Goal: Contribute content

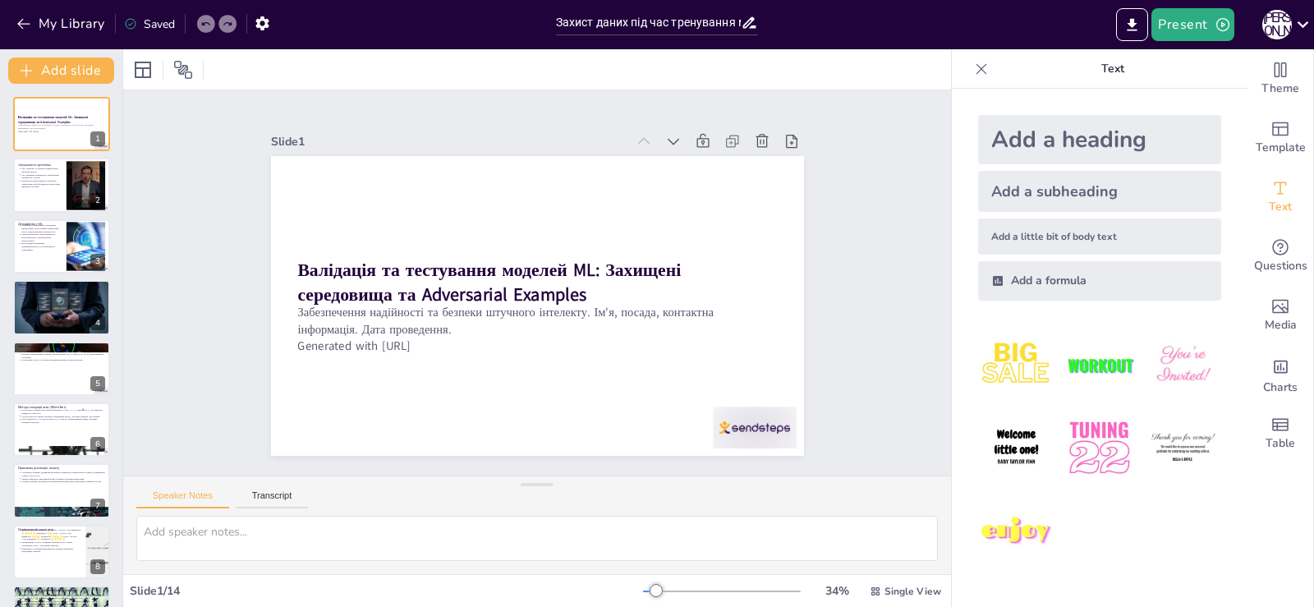
click at [37, 186] on p "Реальні наслідки помилок: автономні транспортні засоби, медична діагностика, фі…" at bounding box center [41, 183] width 40 height 9
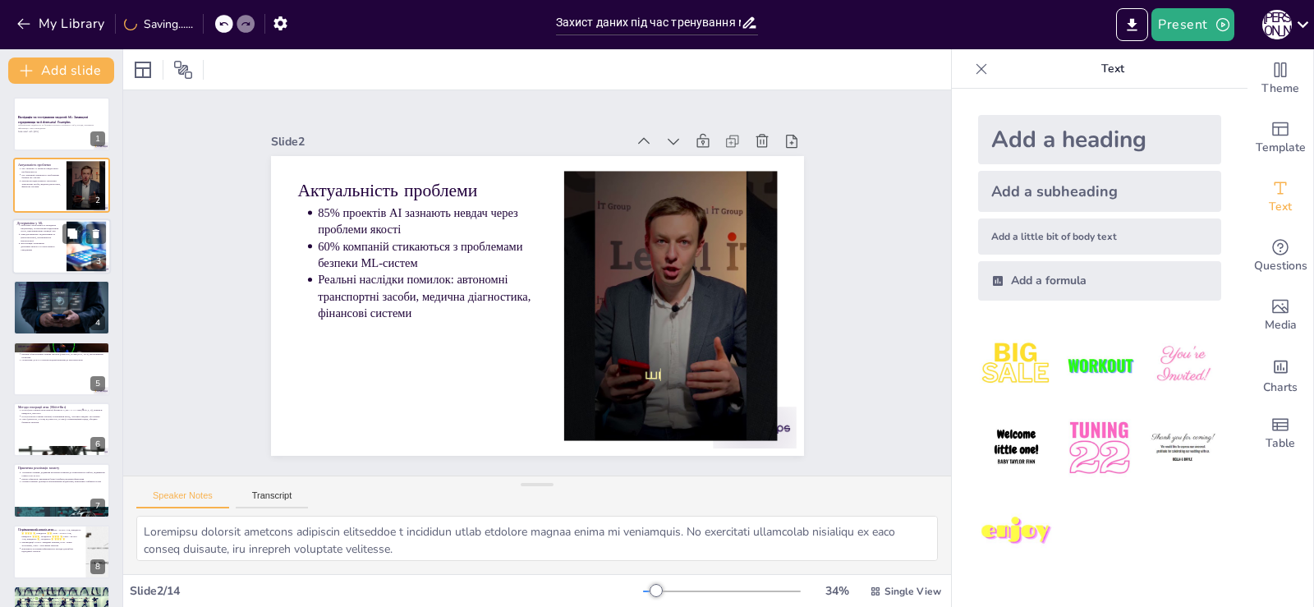
click at [54, 255] on div at bounding box center [61, 246] width 99 height 56
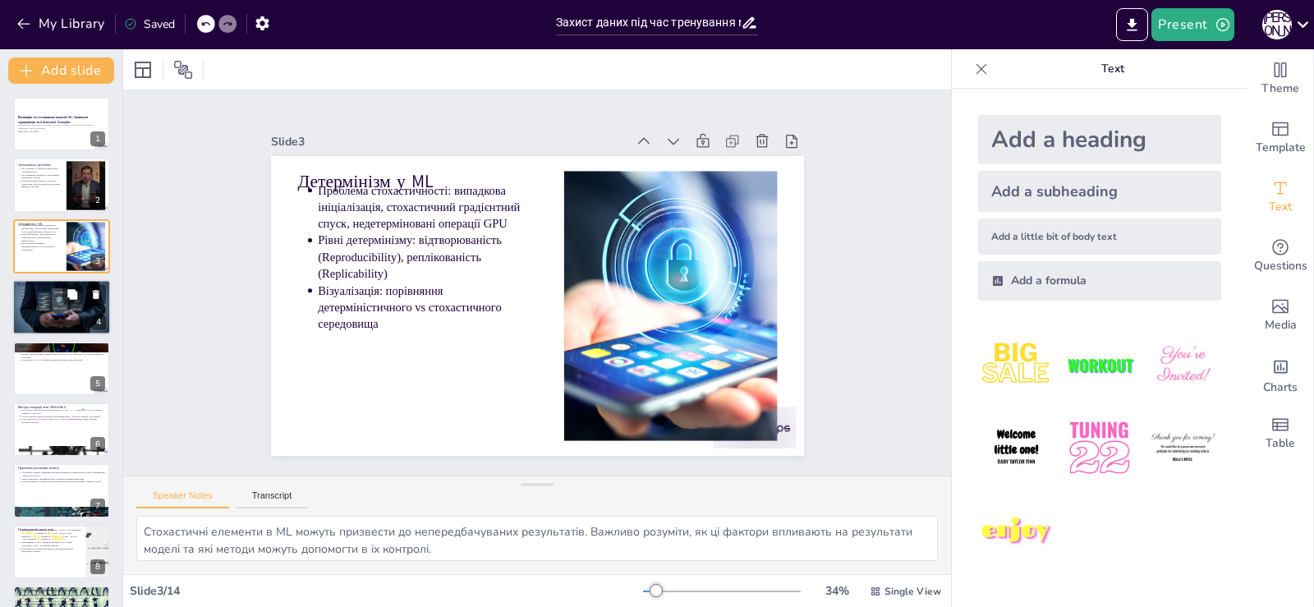
click at [63, 306] on div at bounding box center [61, 307] width 99 height 56
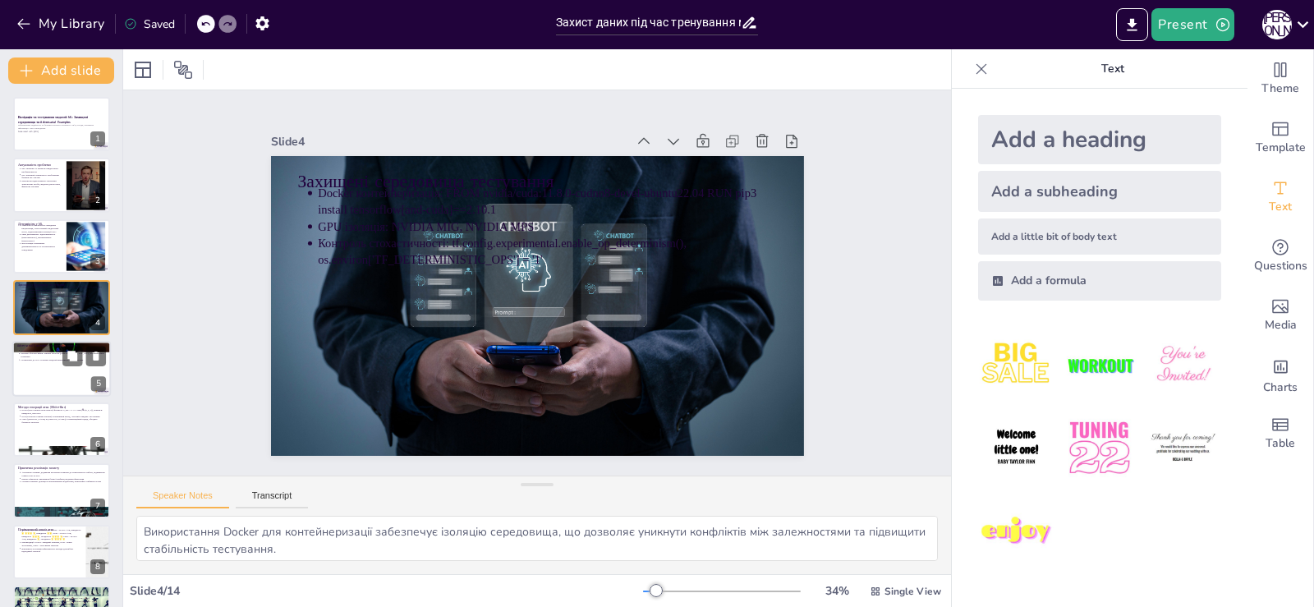
click at [57, 370] on div at bounding box center [61, 369] width 99 height 56
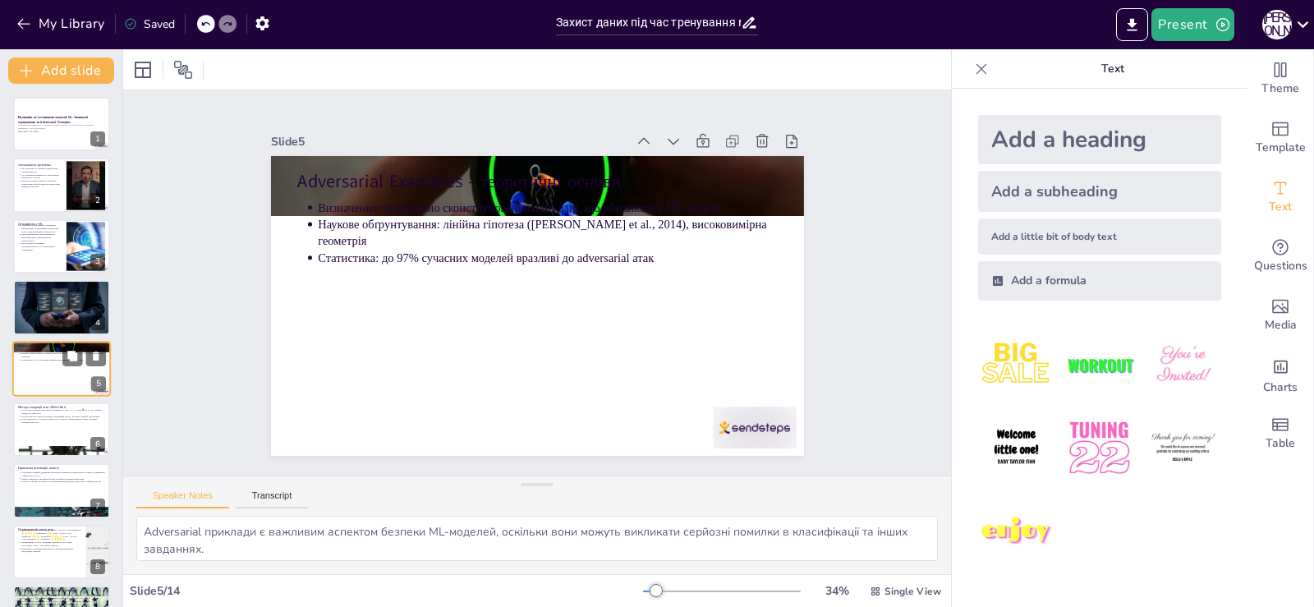
scroll to position [23, 0]
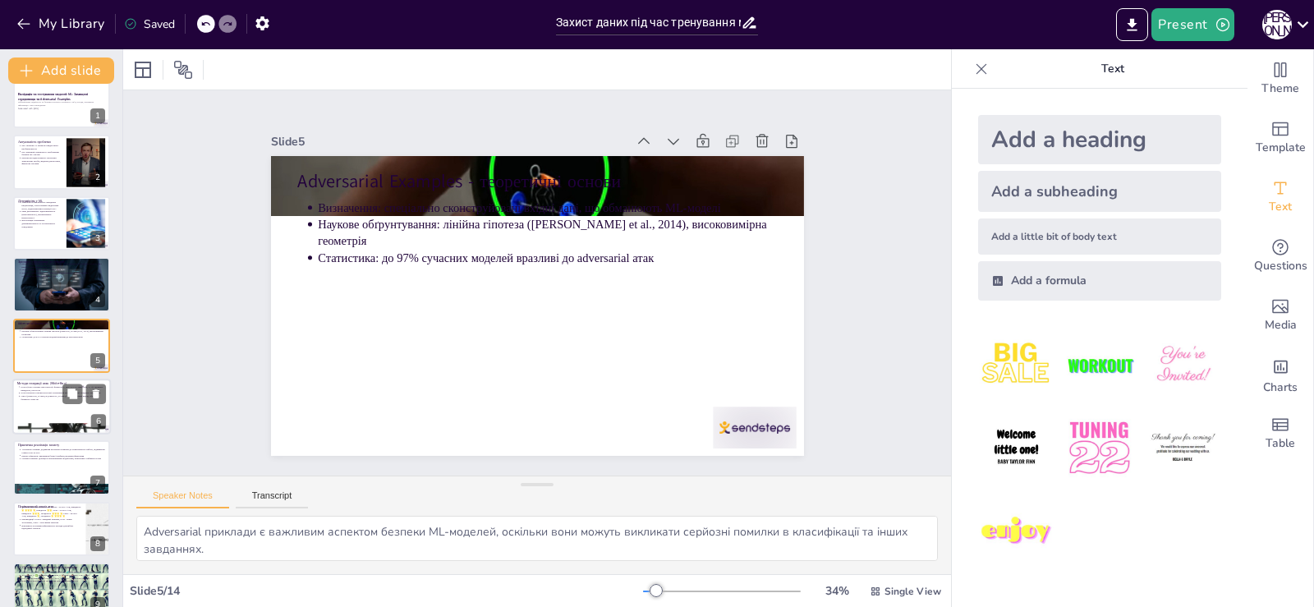
click at [46, 419] on div at bounding box center [61, 407] width 99 height 56
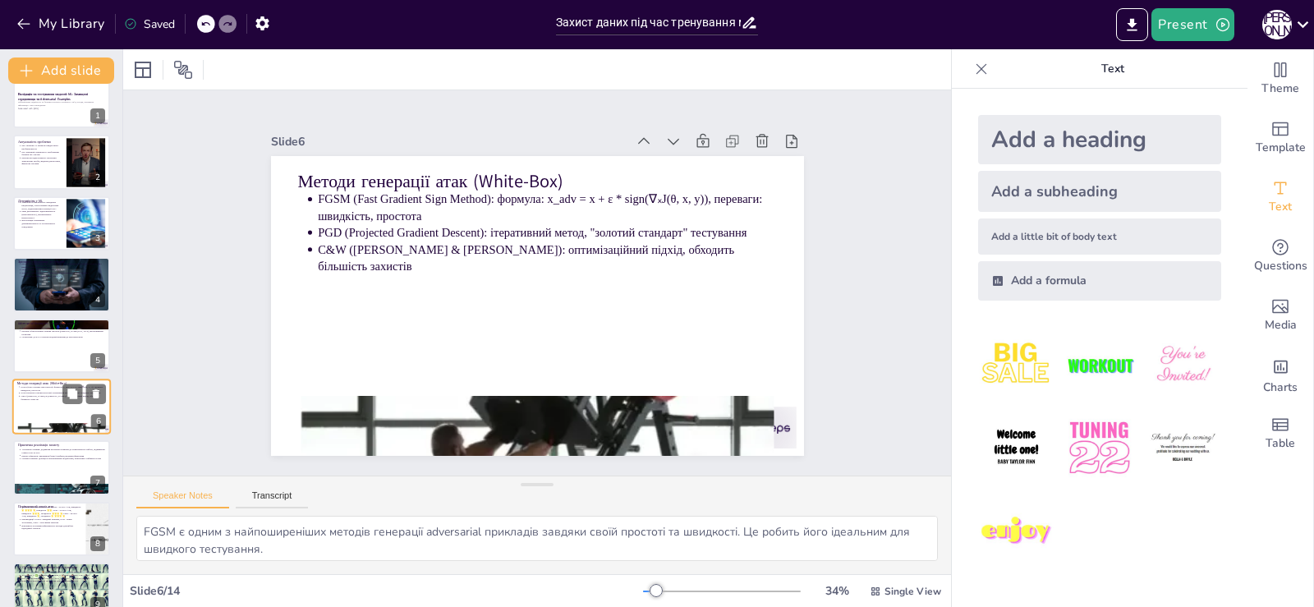
scroll to position [85, 0]
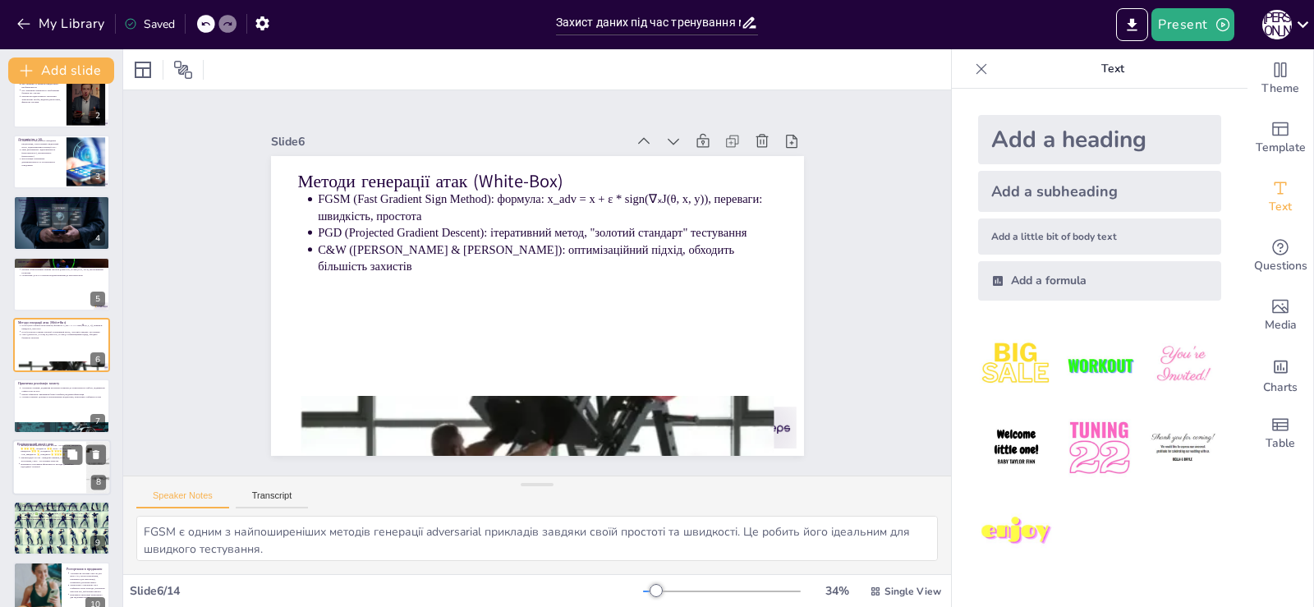
click at [60, 409] on div at bounding box center [61, 406] width 97 height 54
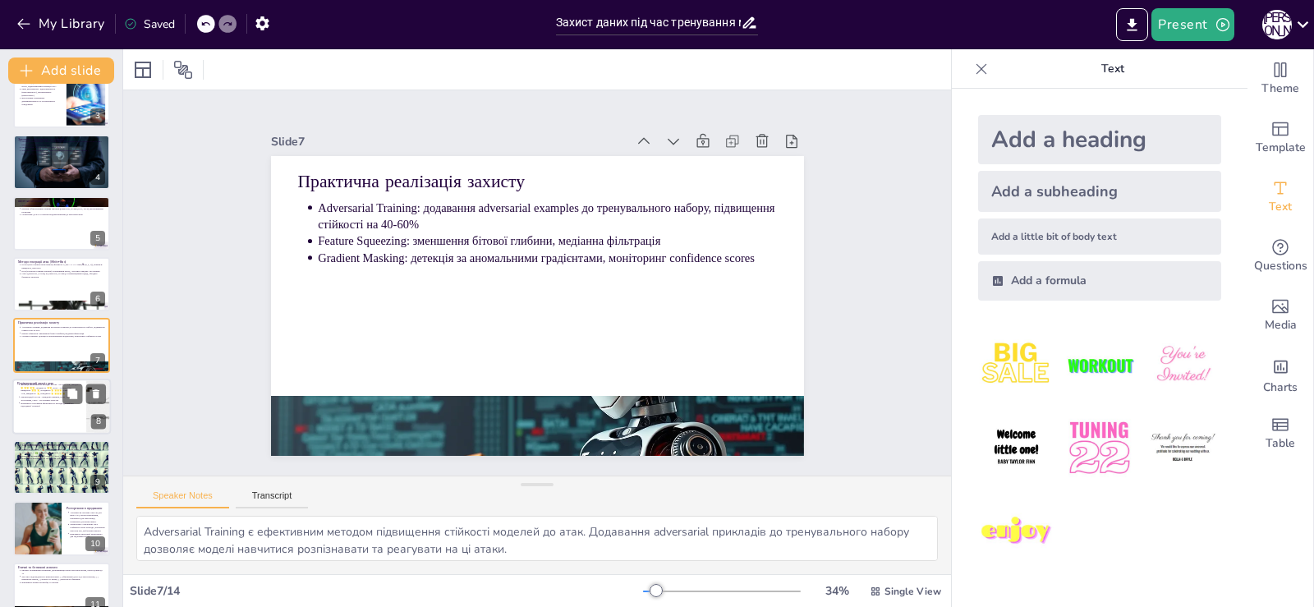
scroll to position [228, 0]
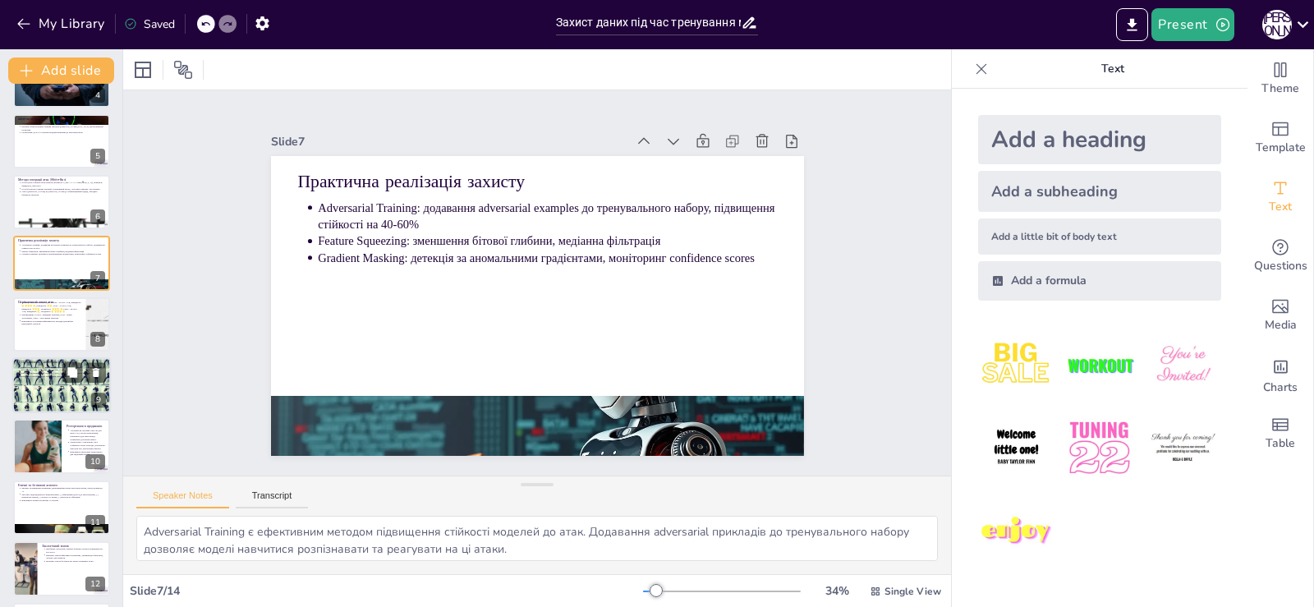
click at [30, 385] on div at bounding box center [61, 385] width 99 height 99
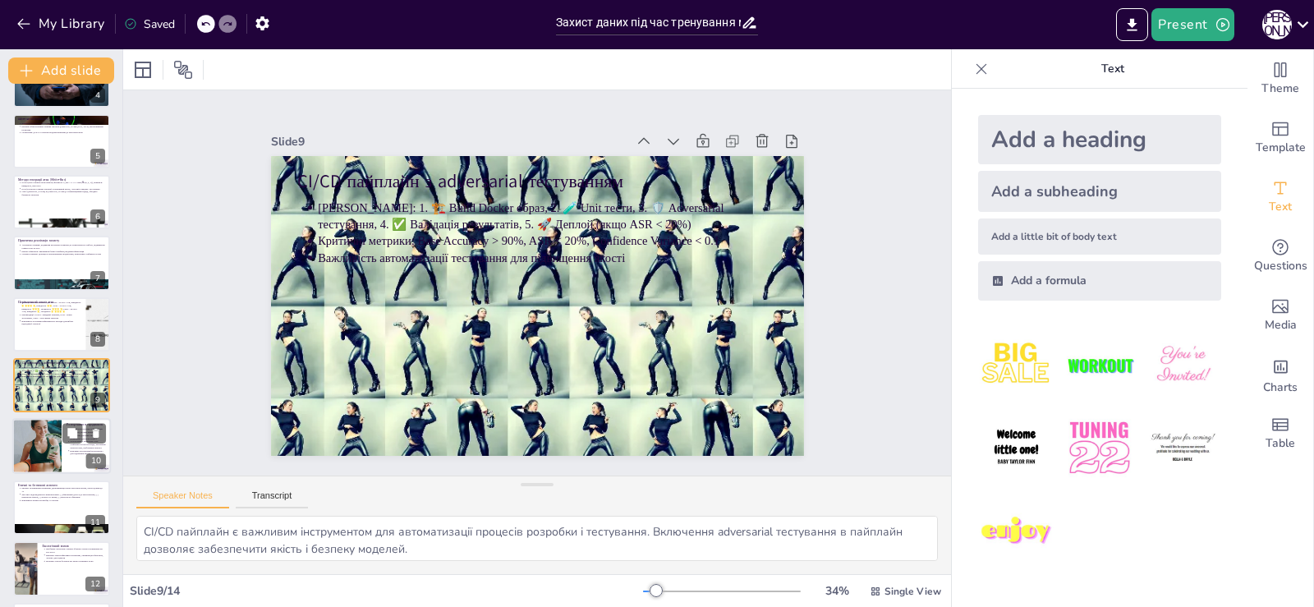
scroll to position [268, 0]
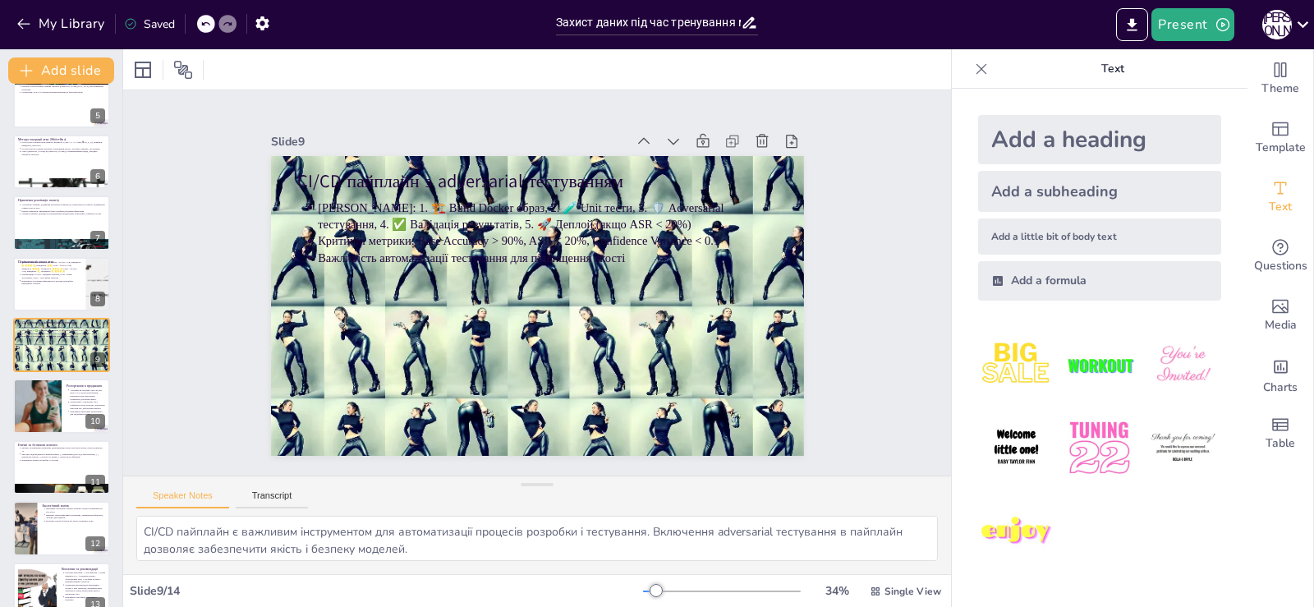
click at [40, 461] on p "Важливість етики в розробці AI-систем" at bounding box center [63, 459] width 84 height 3
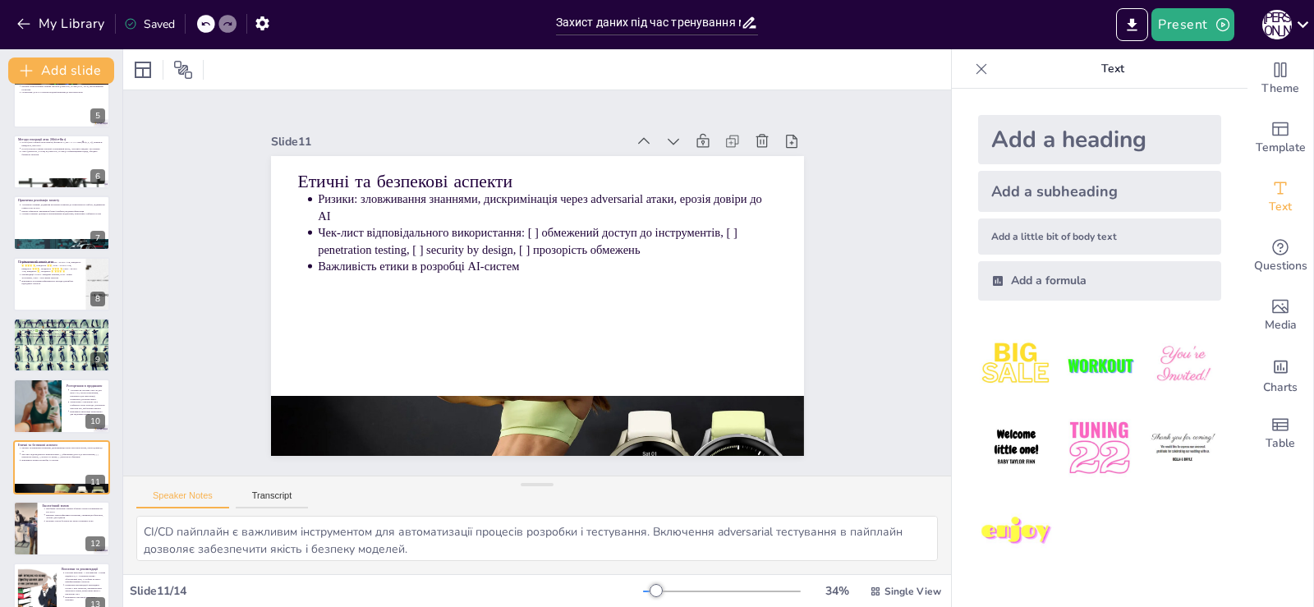
type textarea "Етичні питання є важливими у сфері AI, оскільки зловживання технологіями можуть…"
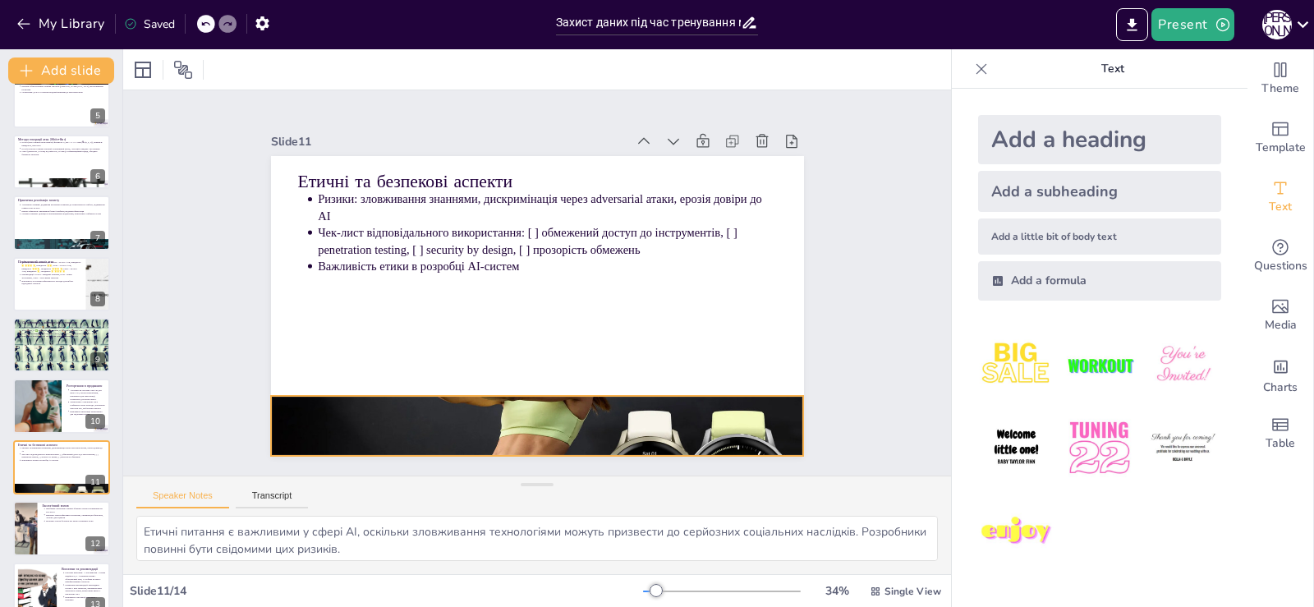
scroll to position [352, 0]
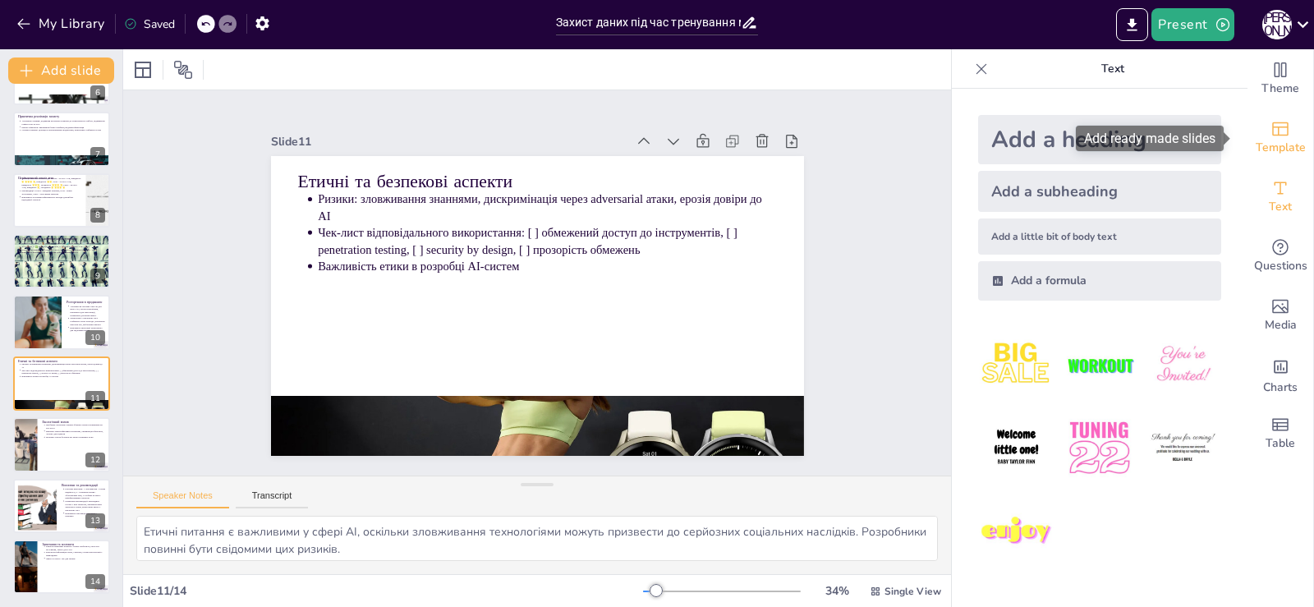
click at [1279, 139] on span "Template" at bounding box center [1281, 148] width 50 height 18
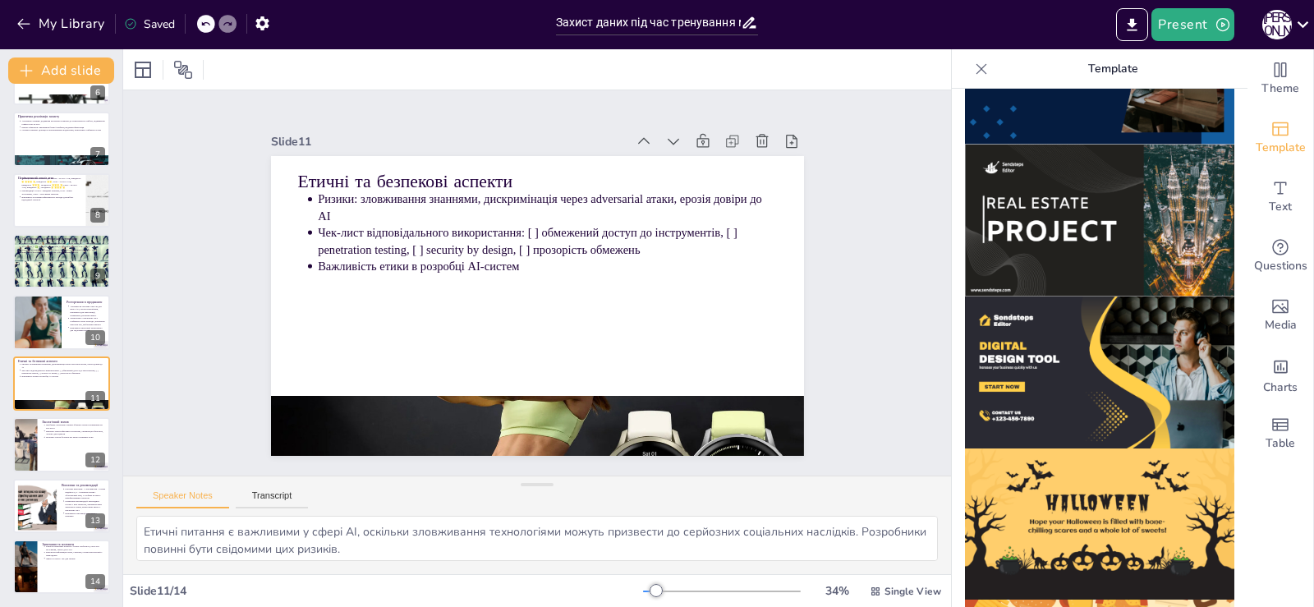
scroll to position [1479, 0]
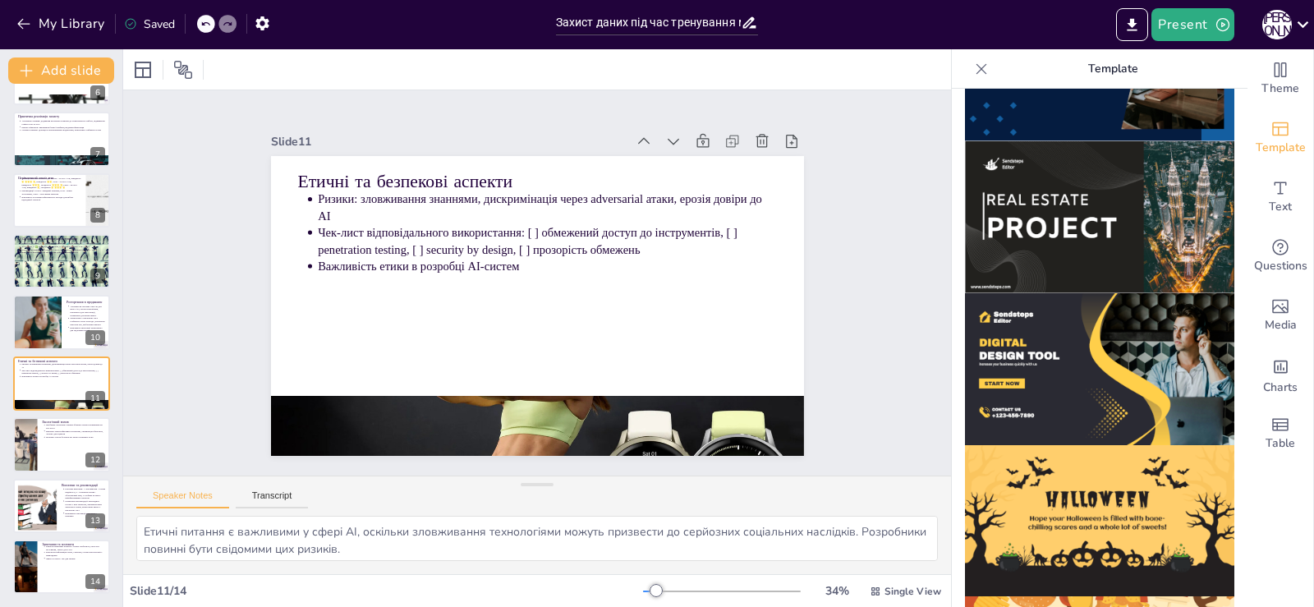
click at [1080, 326] on img at bounding box center [1099, 369] width 269 height 152
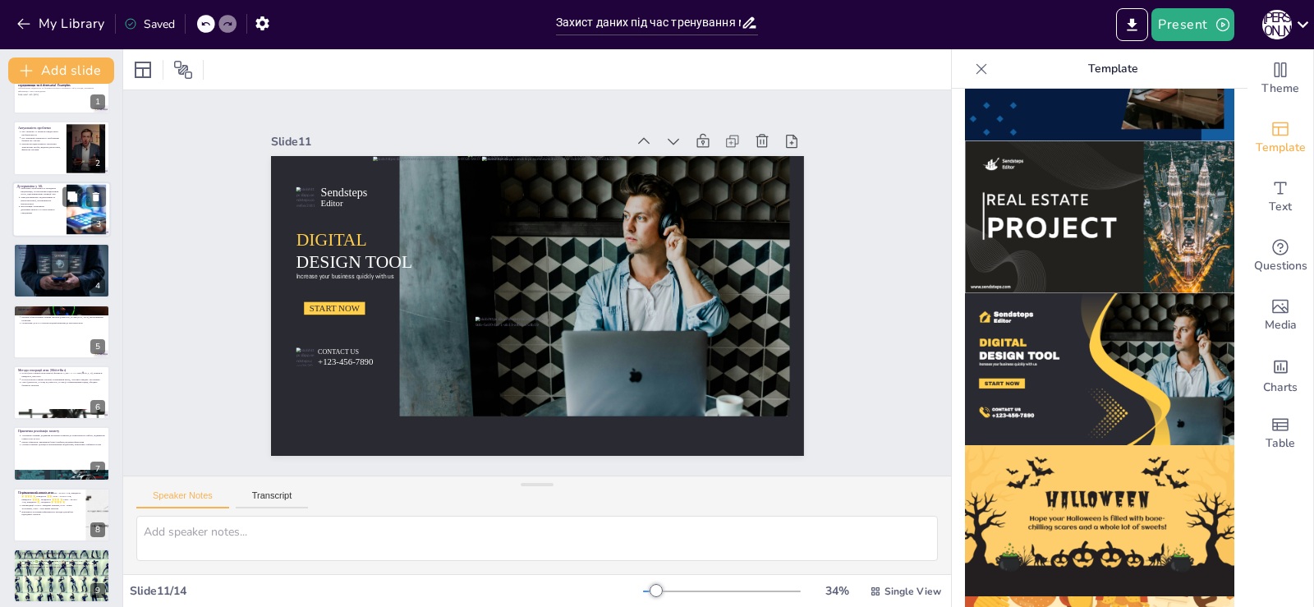
scroll to position [0, 0]
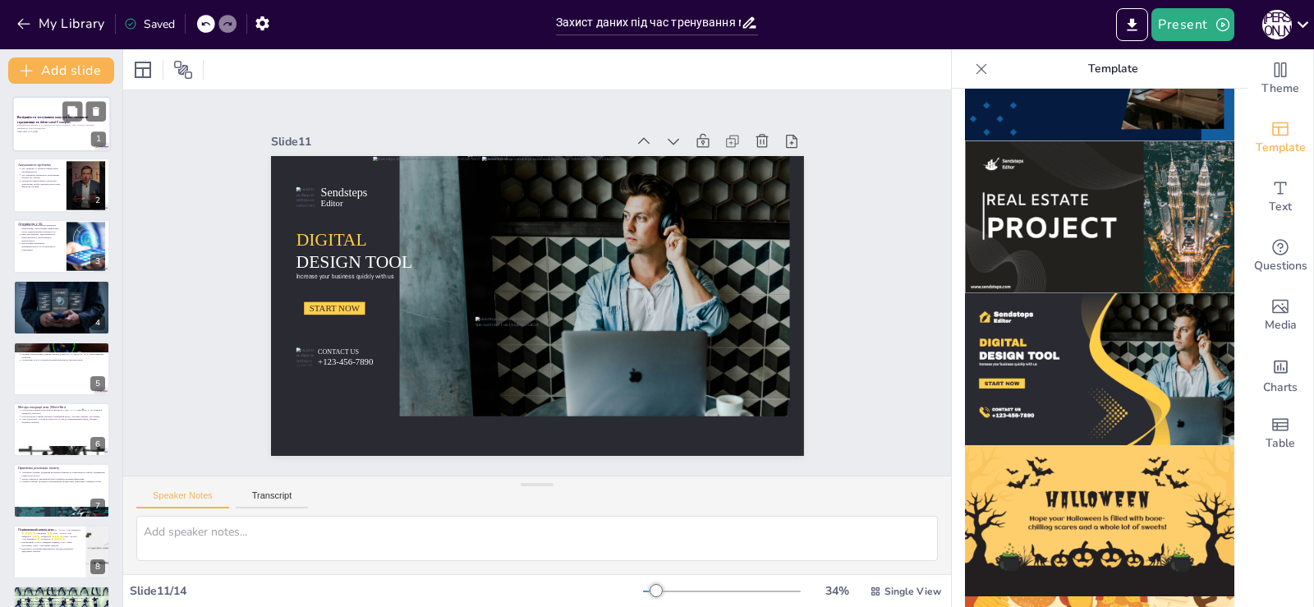
click at [48, 134] on div at bounding box center [61, 124] width 99 height 56
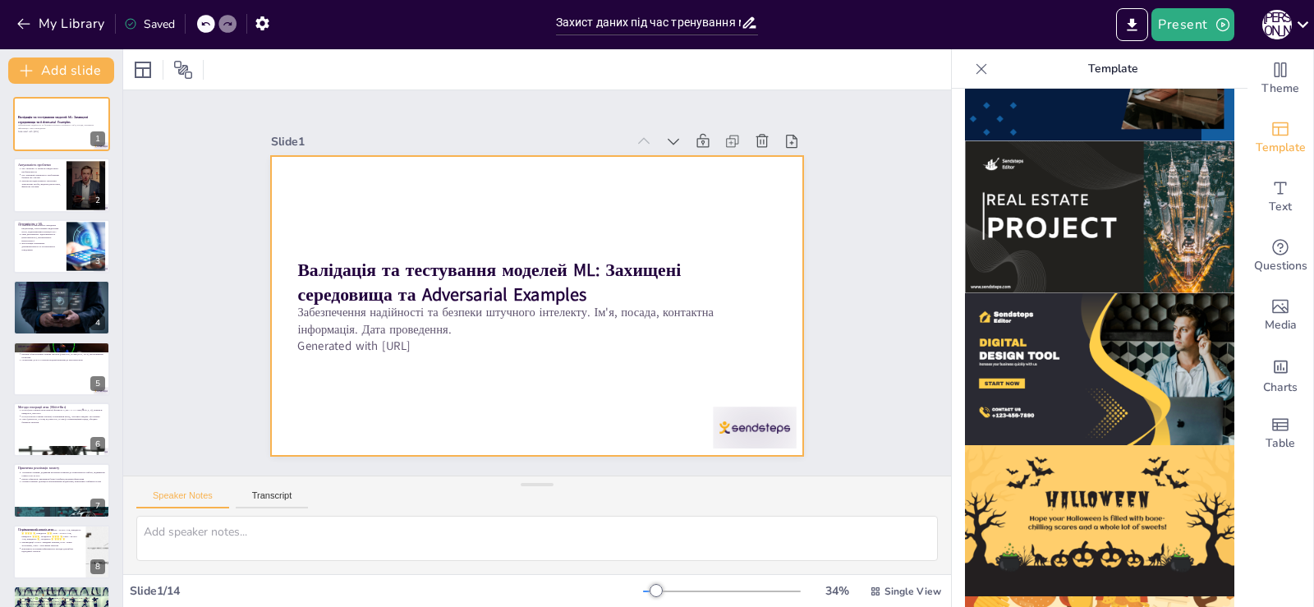
click at [407, 204] on div at bounding box center [537, 306] width 533 height 300
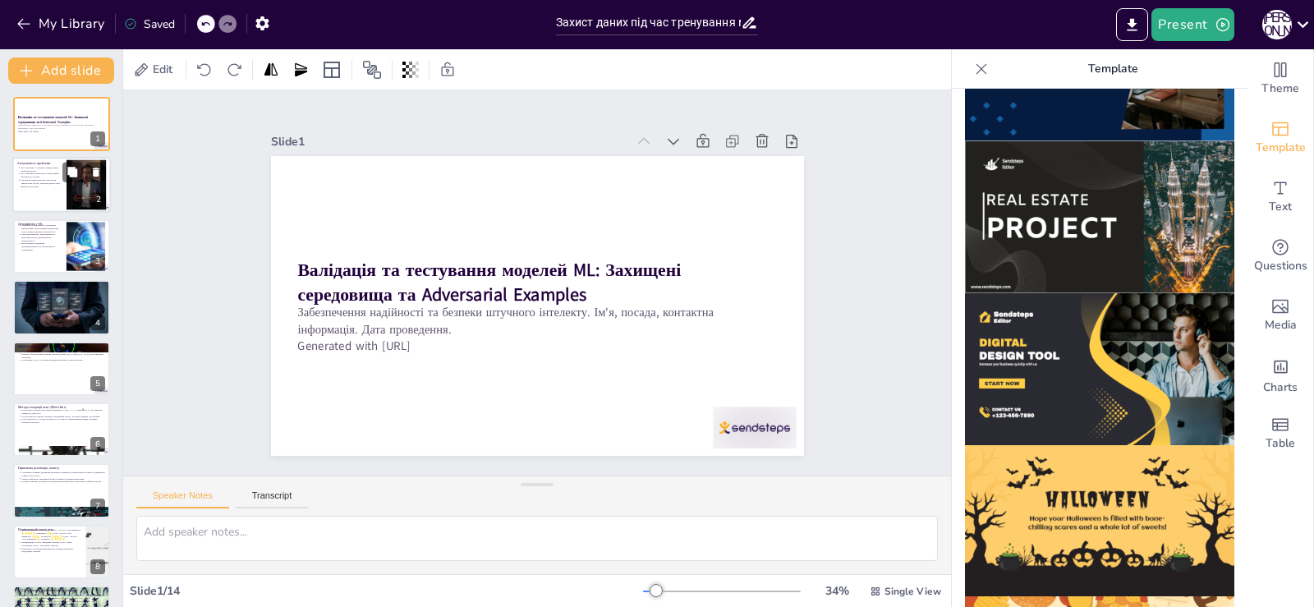
click at [53, 182] on p "Реальні наслідки помилок: автономні транспортні засоби, медична діагностика, фі…" at bounding box center [41, 183] width 41 height 9
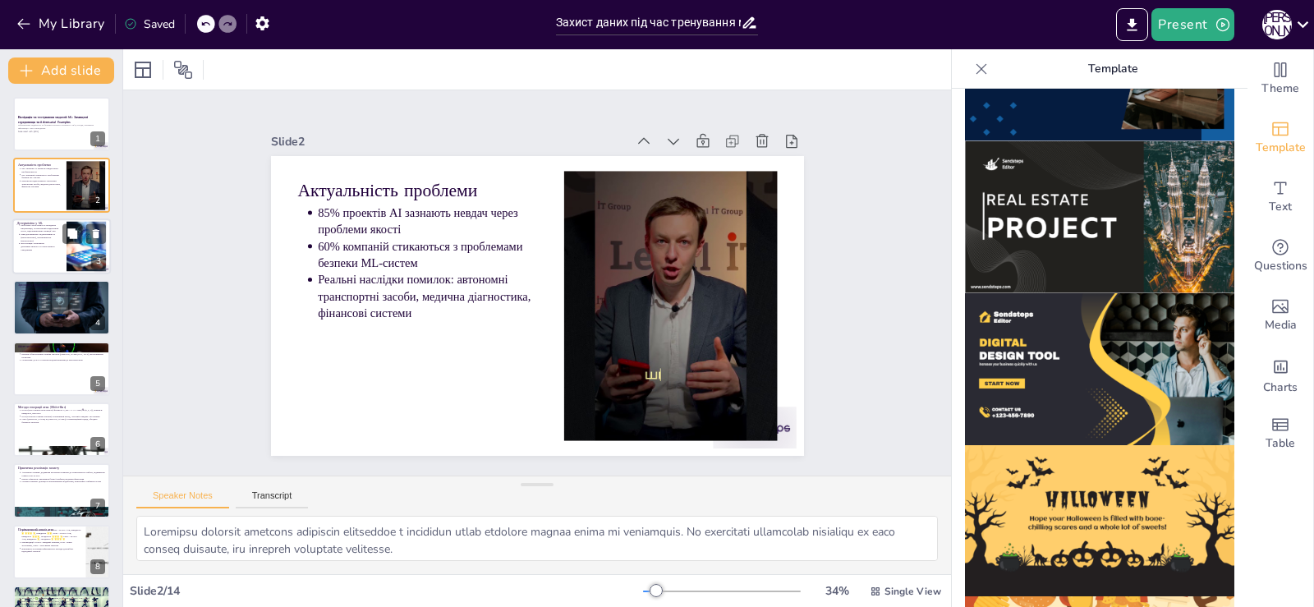
click at [33, 264] on div at bounding box center [61, 246] width 99 height 56
type textarea "Стохастичні елементи в ML можуть призвести до непередбачуваних результатів. Важ…"
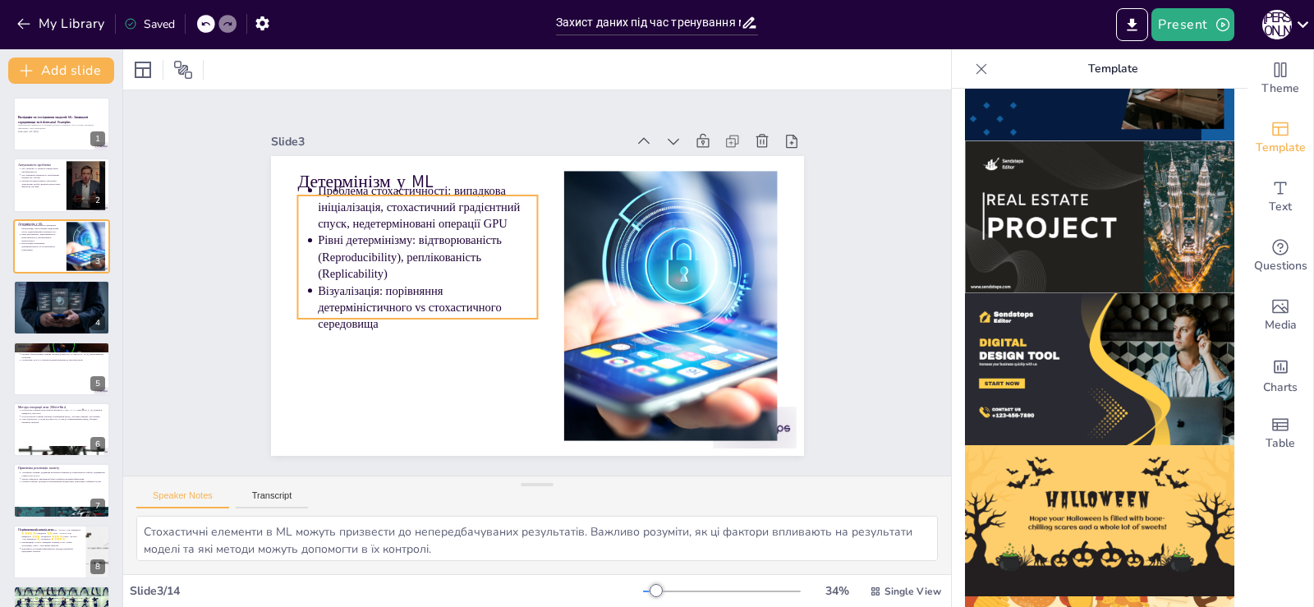
click at [480, 186] on p "Проблема стохастичності: випадкова ініціалізація, стохастичний градієнтний спус…" at bounding box center [427, 207] width 219 height 50
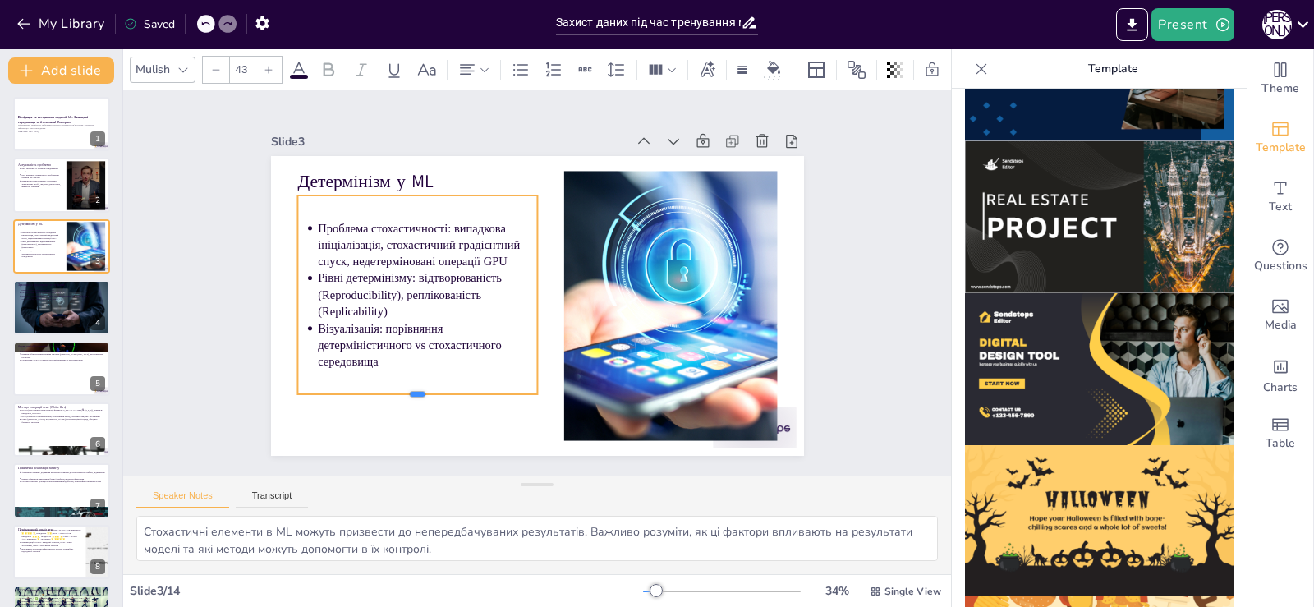
drag, startPoint x: 403, startPoint y: 314, endPoint x: 404, endPoint y: 343, distance: 28.8
click at [404, 394] on div at bounding box center [417, 400] width 240 height 13
click at [484, 168] on p "Детермінізм у ML" at bounding box center [417, 180] width 240 height 25
type input "64"
click at [547, 147] on div "Slide 3 Детермінізм у ML Проблема стохастичності: випадкова ініціалізація, стох…" at bounding box center [537, 293] width 533 height 326
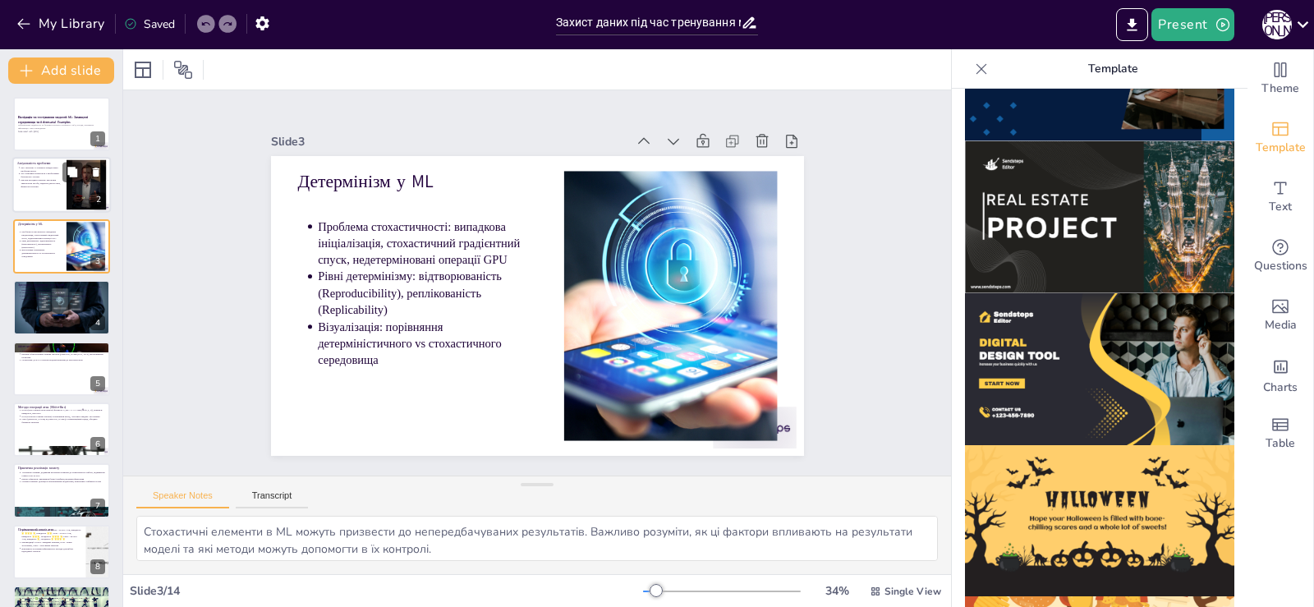
click at [44, 167] on p "85% проектів AI зазнають невдач через проблеми якості" at bounding box center [41, 170] width 41 height 7
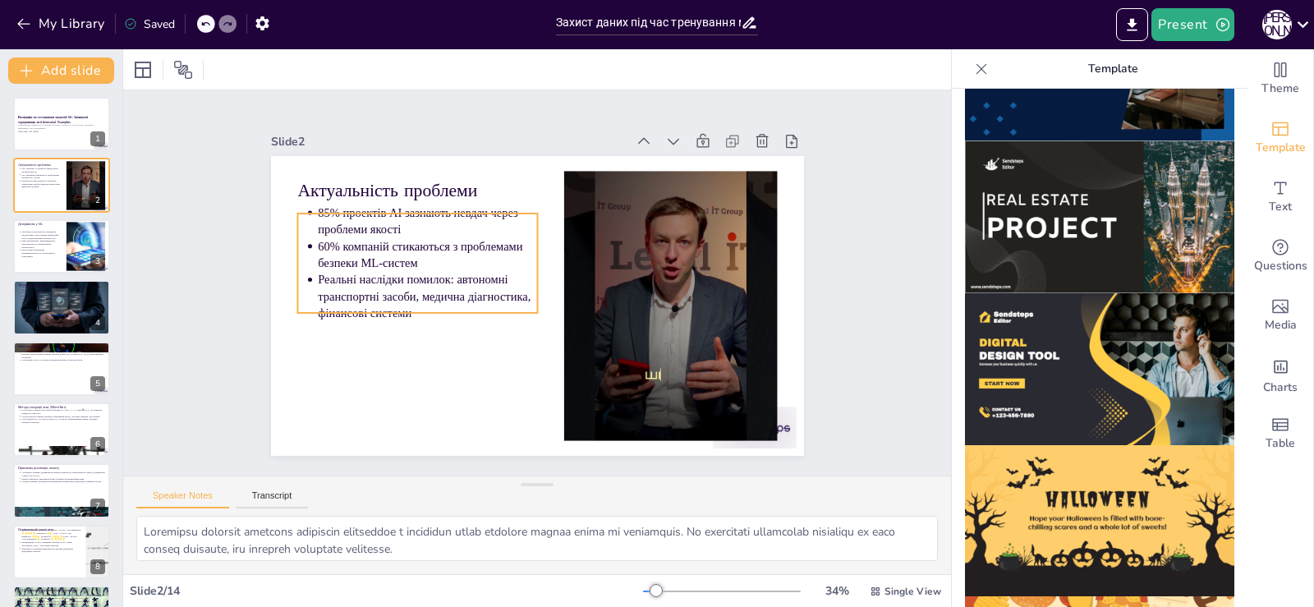
click at [367, 271] on p "Реальні наслідки помилок: автономні транспортні засоби, медична діагностика, фі…" at bounding box center [427, 296] width 219 height 50
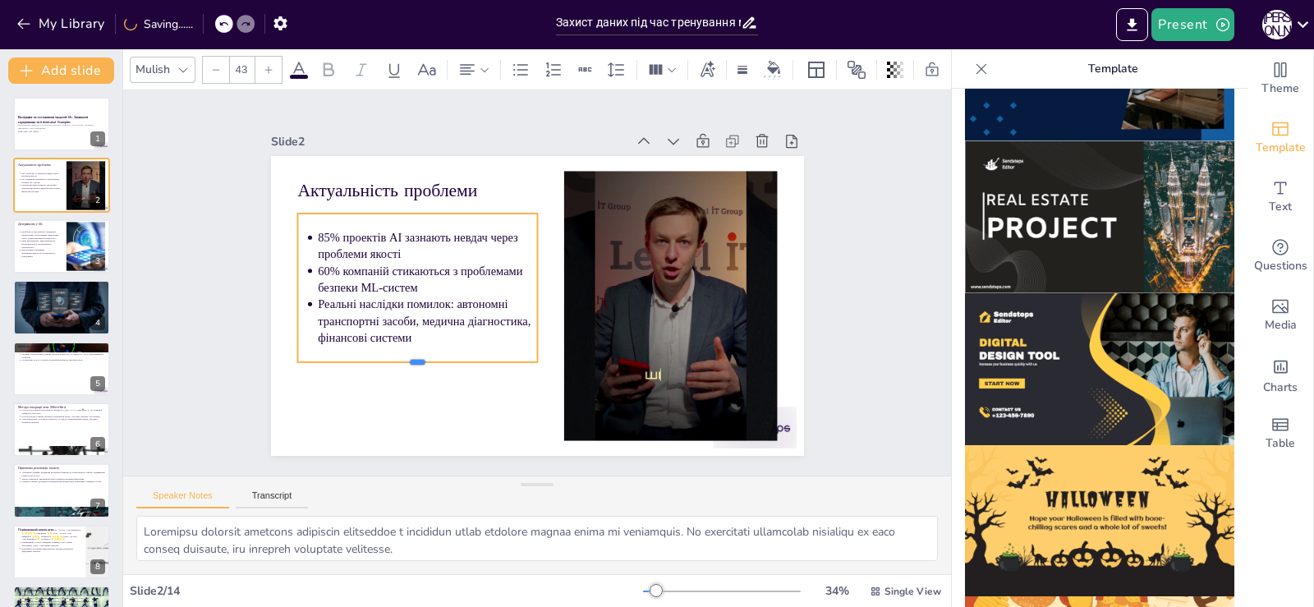
drag, startPoint x: 407, startPoint y: 308, endPoint x: 415, endPoint y: 357, distance: 50.0
click at [415, 362] on div at bounding box center [417, 368] width 240 height 13
click at [53, 309] on div at bounding box center [61, 307] width 99 height 56
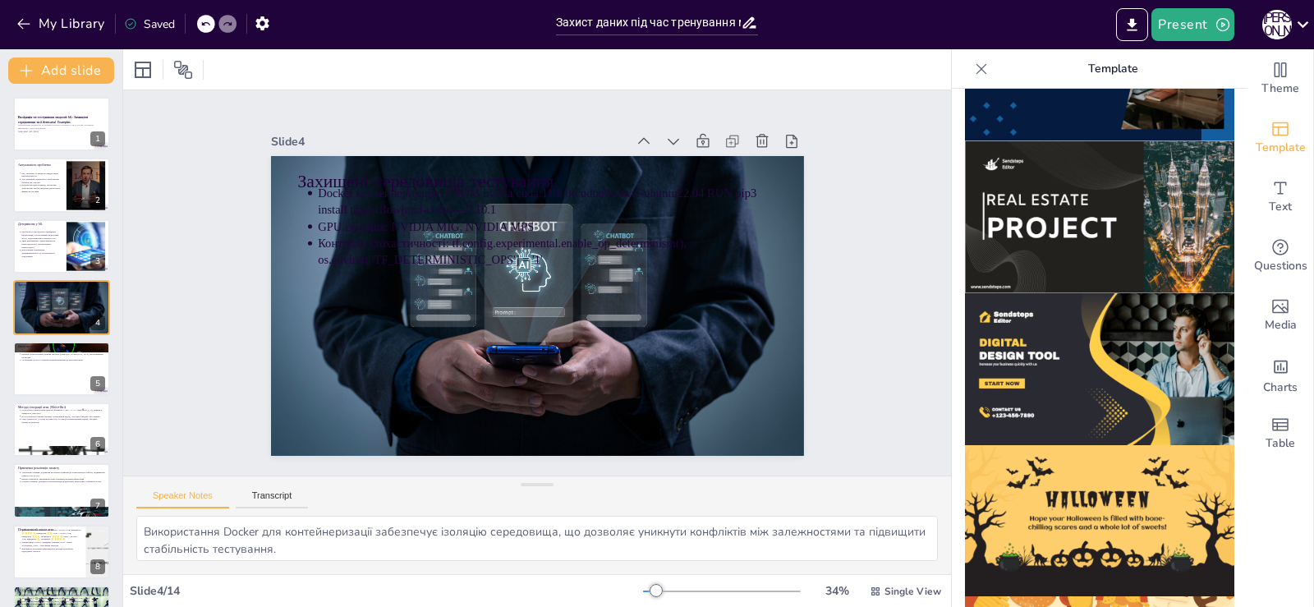
scroll to position [352, 0]
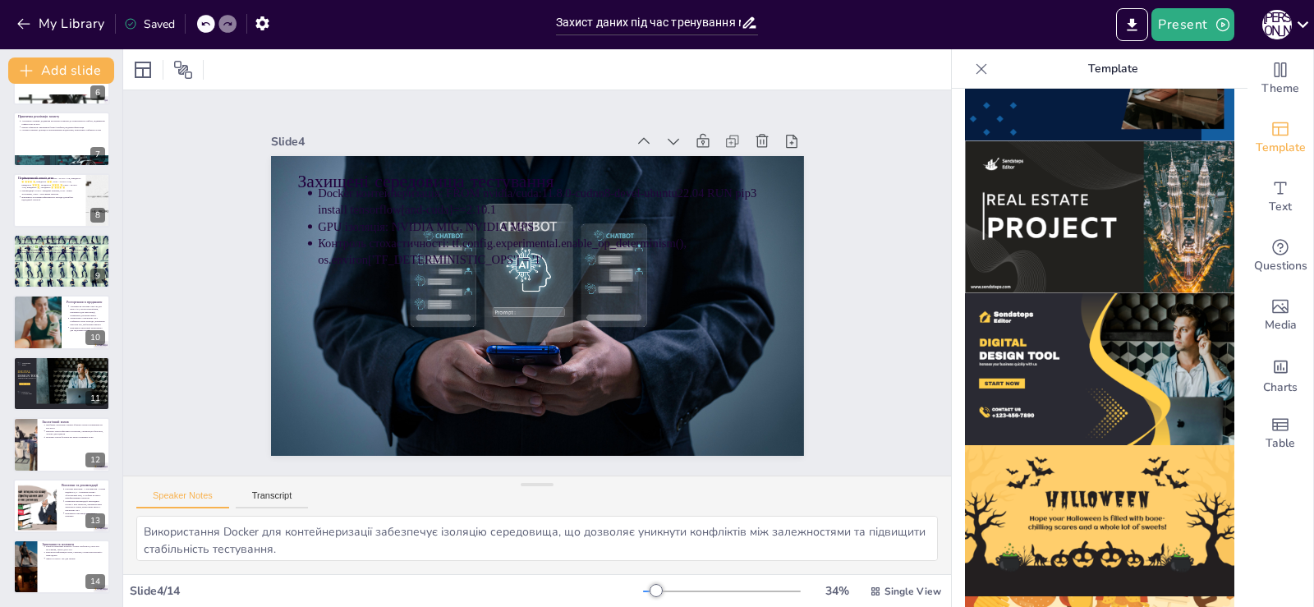
click at [203, 25] on icon at bounding box center [205, 24] width 8 height 4
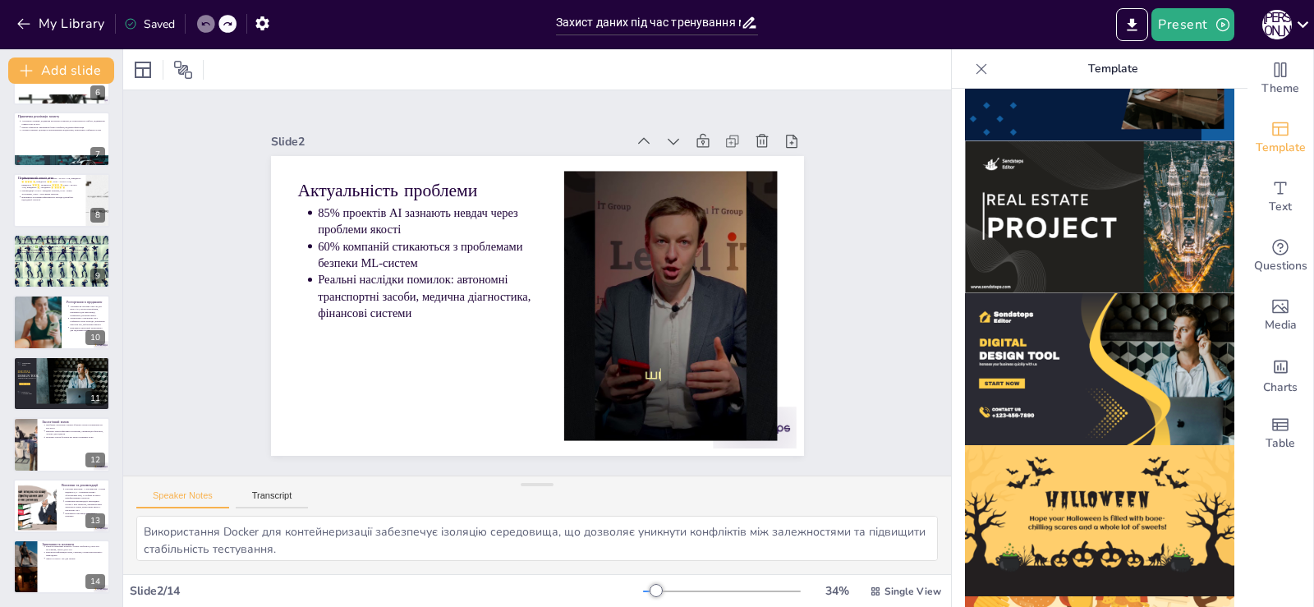
type textarea "Більшість проектів штучного інтелекту стикаються з невдачами через проблеми яко…"
click at [209, 30] on div at bounding box center [206, 24] width 18 height 18
click at [265, 27] on icon "button" at bounding box center [261, 23] width 13 height 14
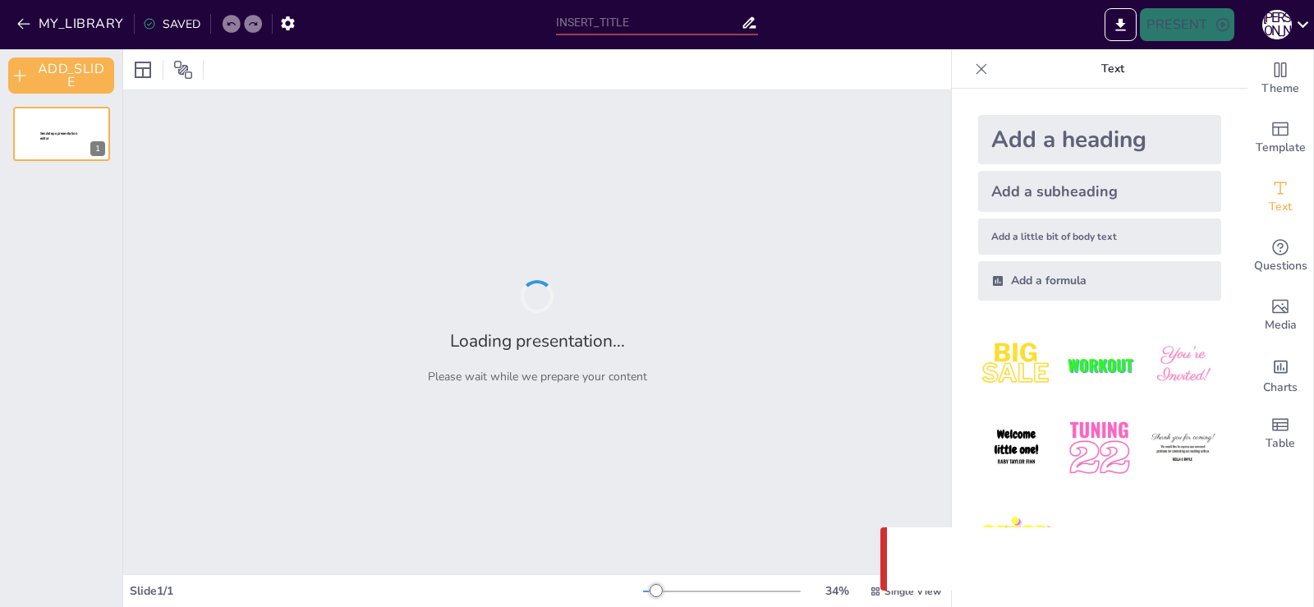
type input "Захист даних під час тренування моделей"
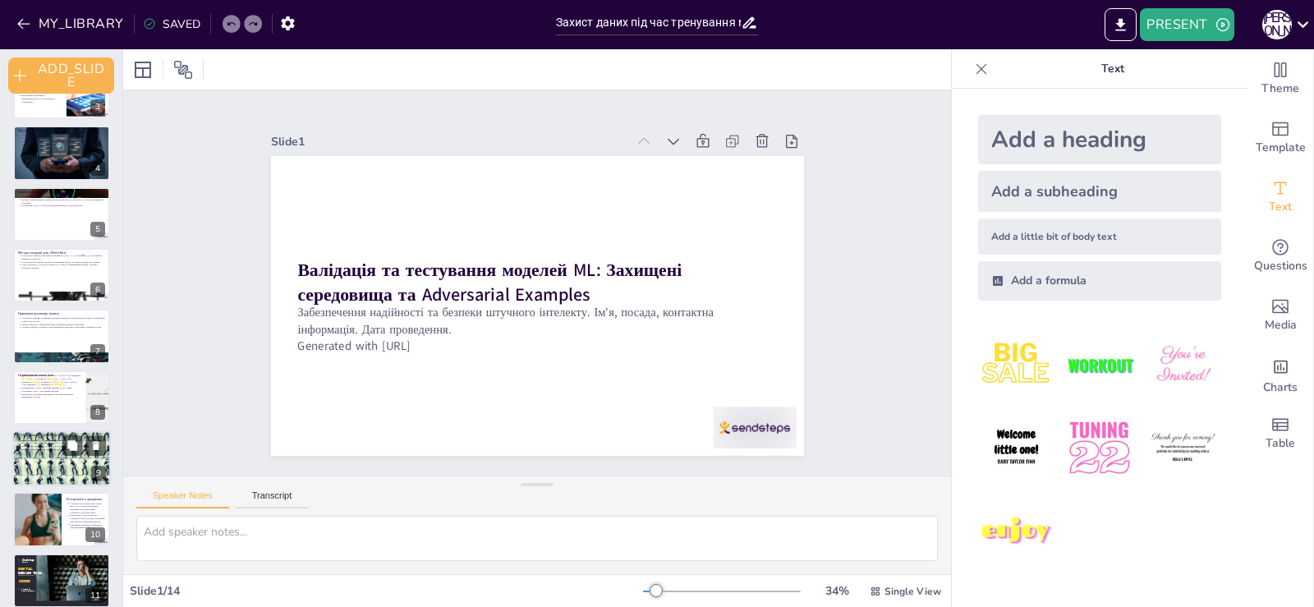
scroll to position [361, 0]
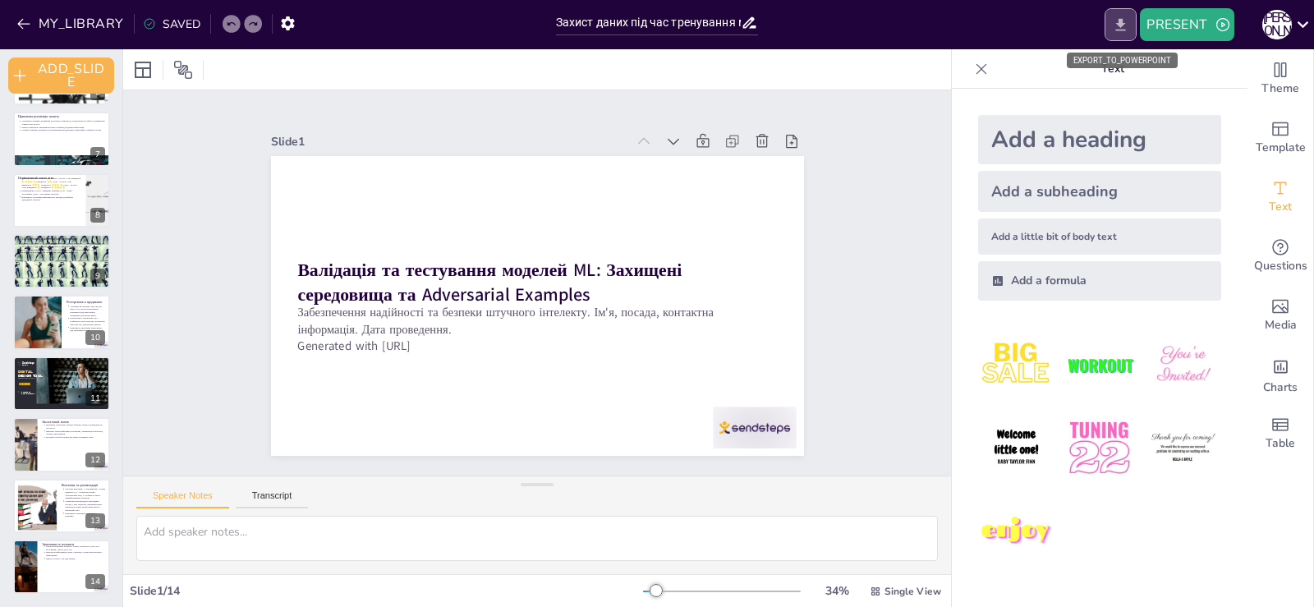
click at [1116, 23] on icon "EXPORT_TO_POWERPOINT" at bounding box center [1120, 24] width 17 height 17
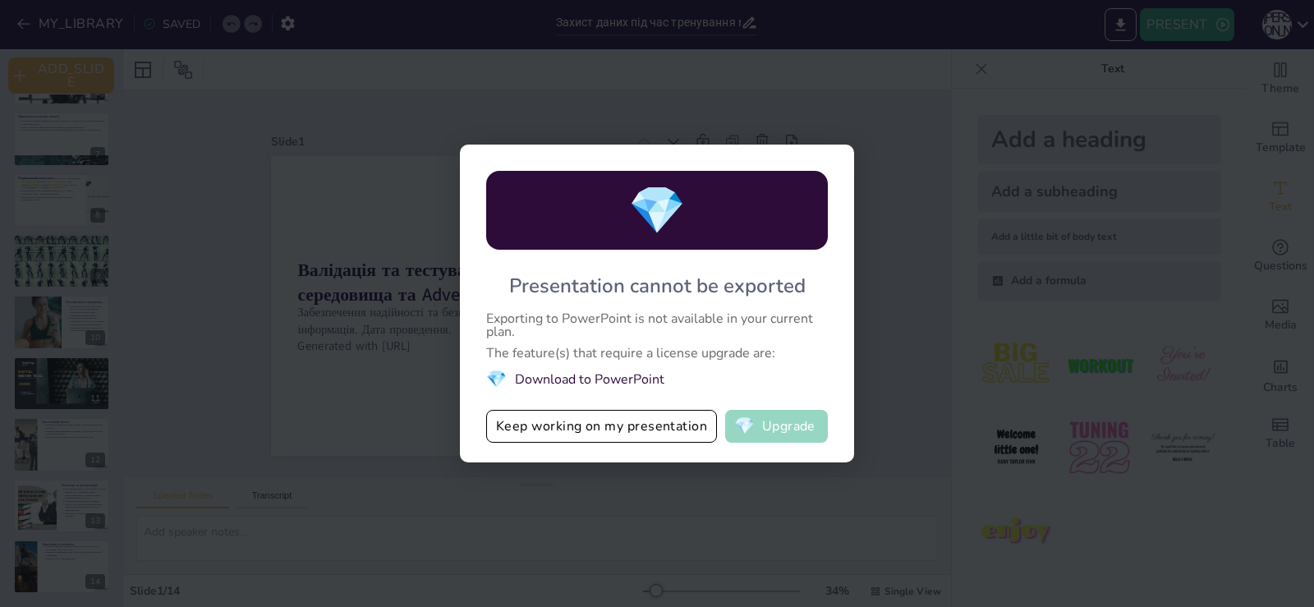
click at [782, 423] on button "💎 Upgrade" at bounding box center [776, 426] width 103 height 33
